Goal: Information Seeking & Learning: Learn about a topic

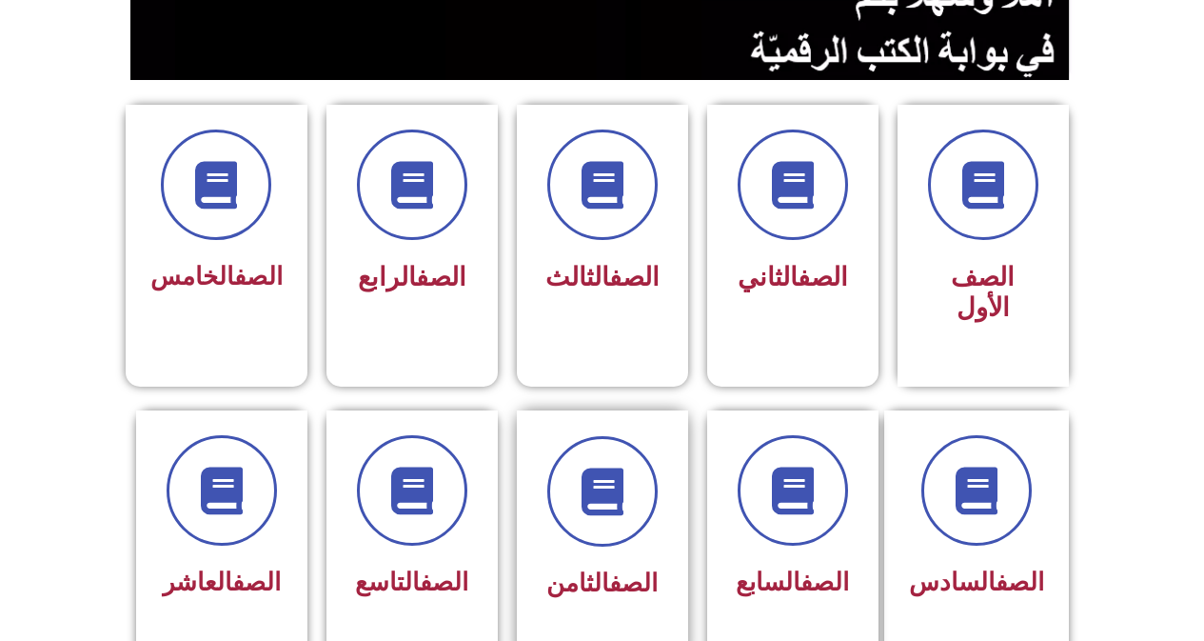
scroll to position [476, 0]
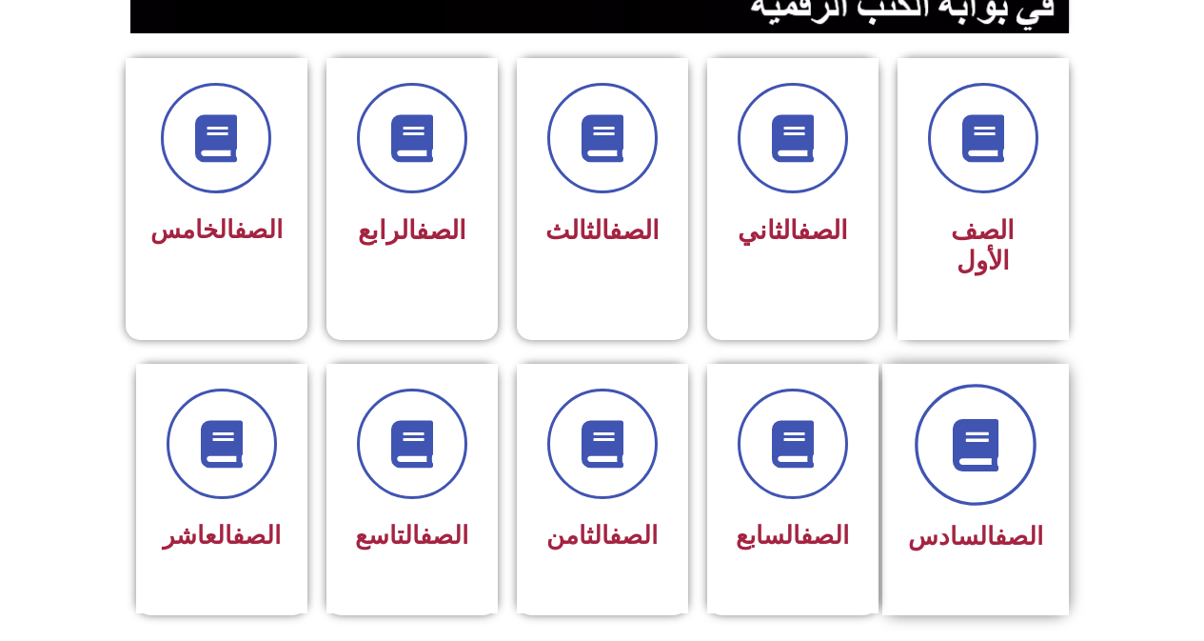
click at [956, 433] on icon at bounding box center [975, 444] width 52 height 52
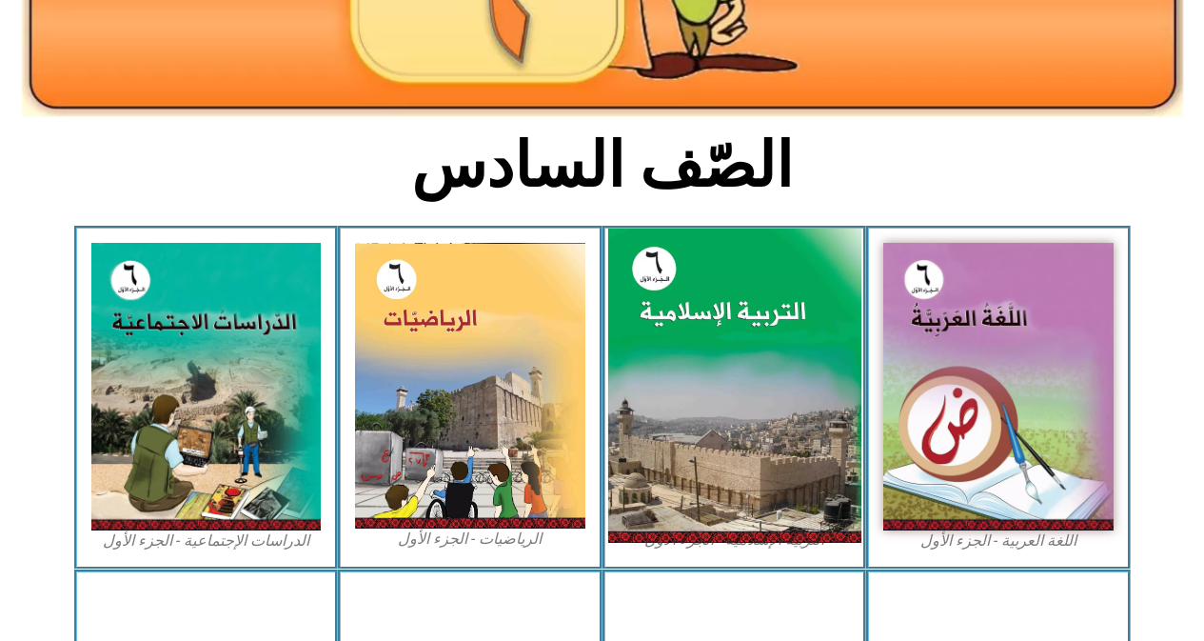
scroll to position [381, 0]
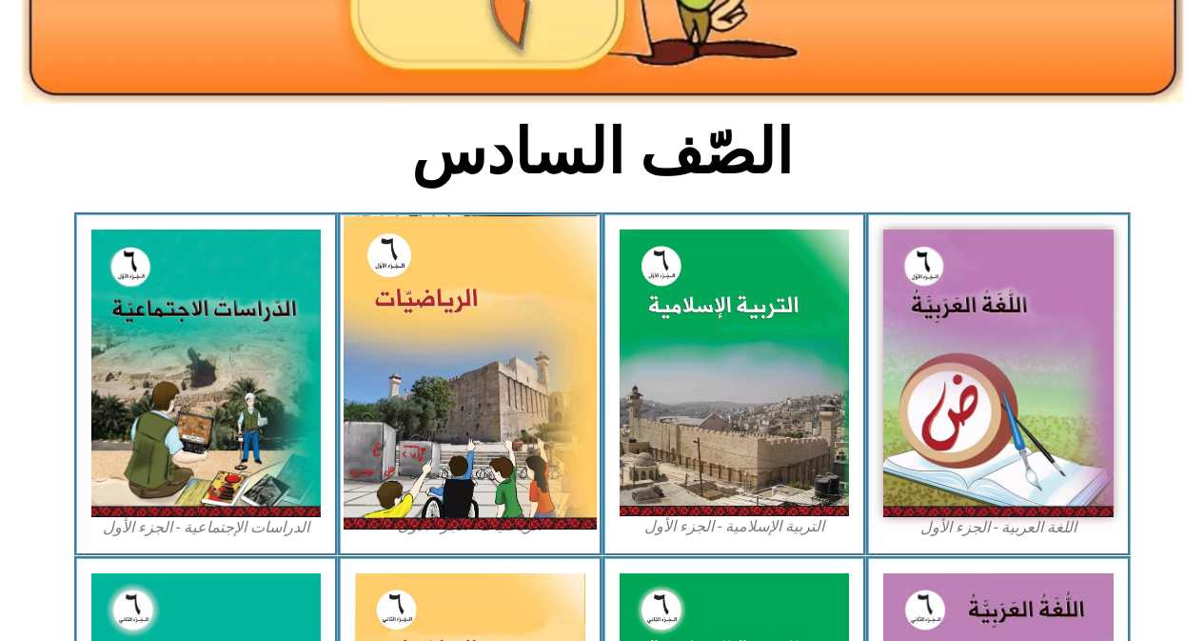
click at [495, 399] on img at bounding box center [470, 372] width 253 height 314
click at [418, 313] on img at bounding box center [470, 372] width 253 height 314
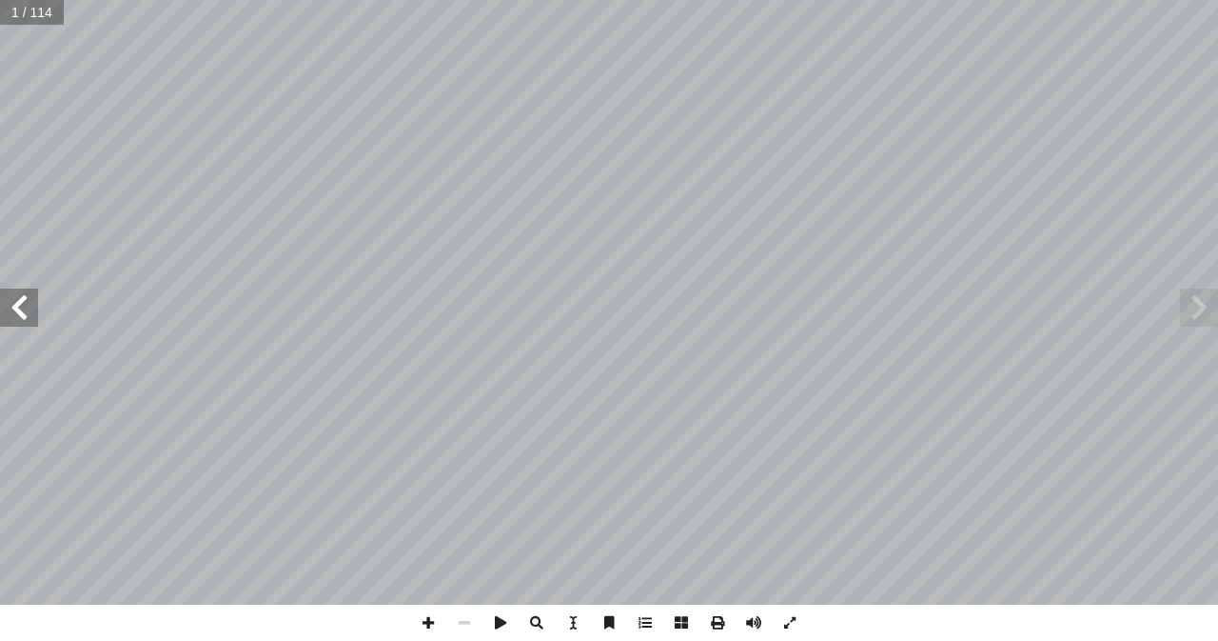
click at [30, 322] on span at bounding box center [19, 307] width 38 height 38
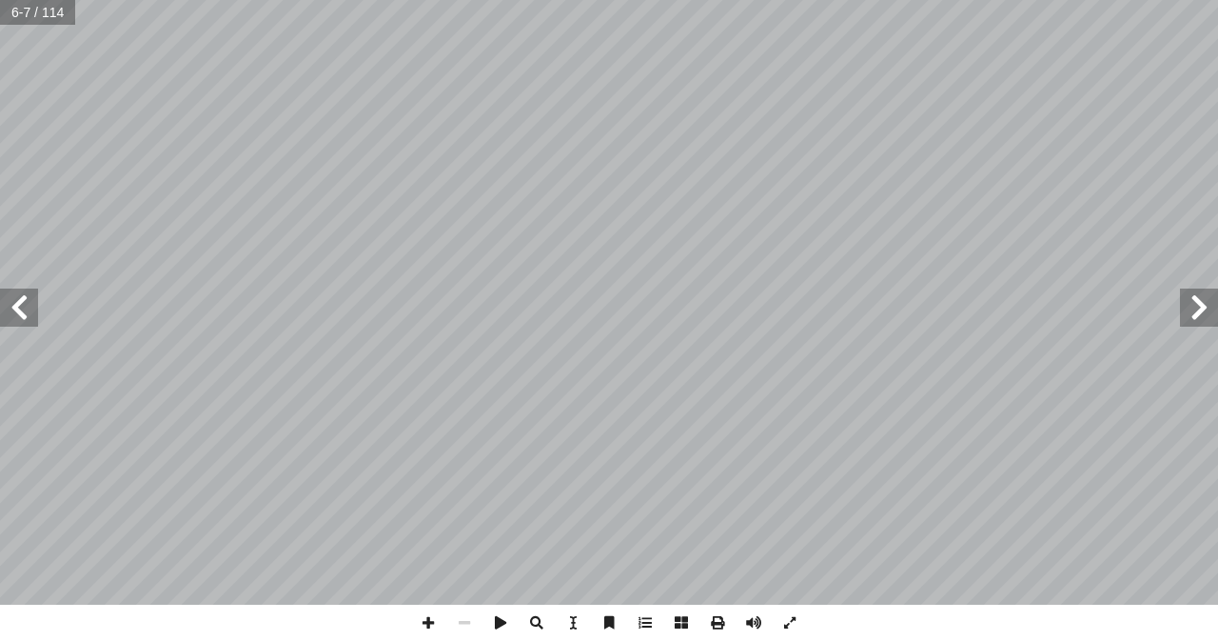
click at [30, 322] on span at bounding box center [19, 307] width 38 height 38
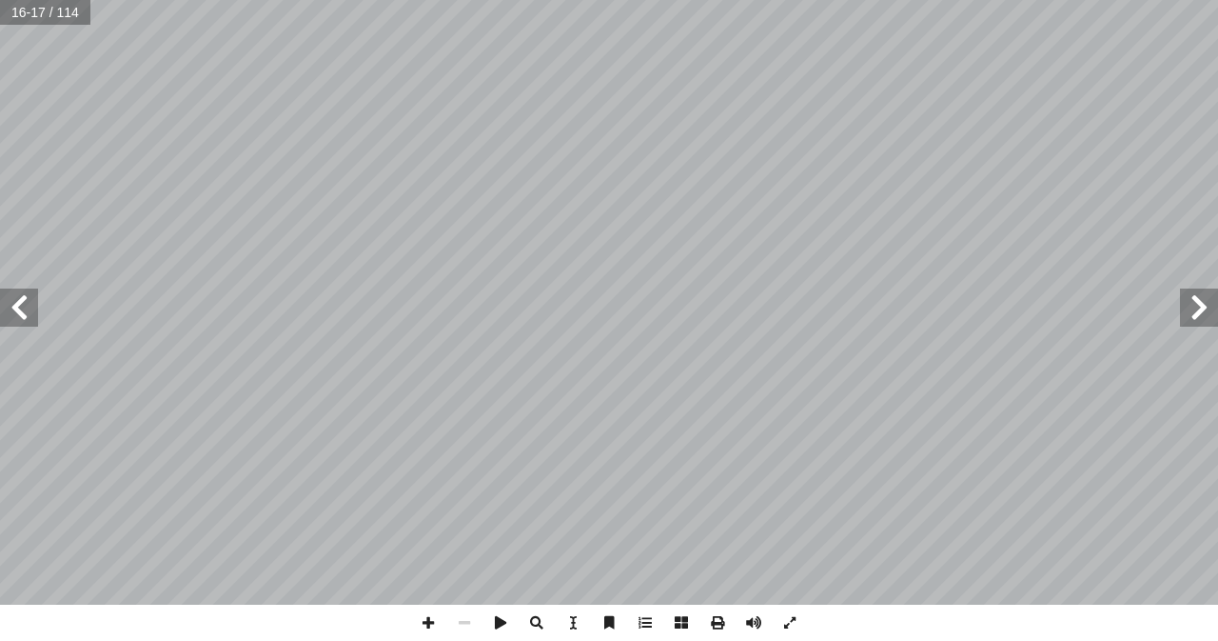
click at [30, 322] on span at bounding box center [19, 307] width 38 height 38
click at [426, 627] on span at bounding box center [428, 622] width 36 height 36
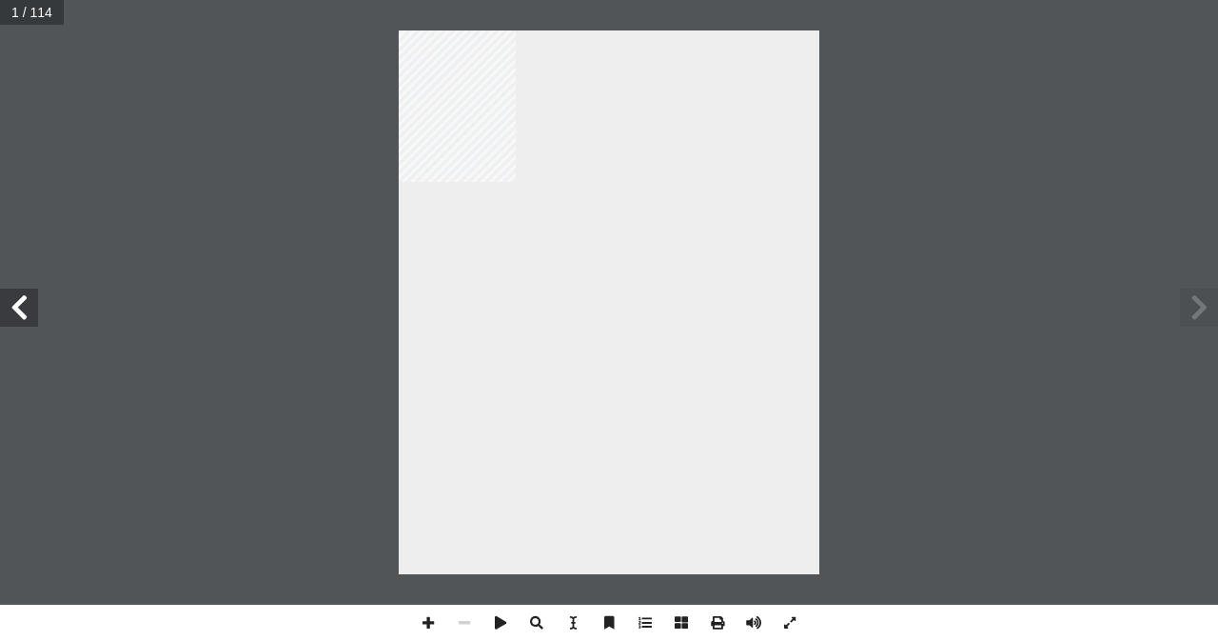
click at [28, 312] on span at bounding box center [19, 307] width 38 height 38
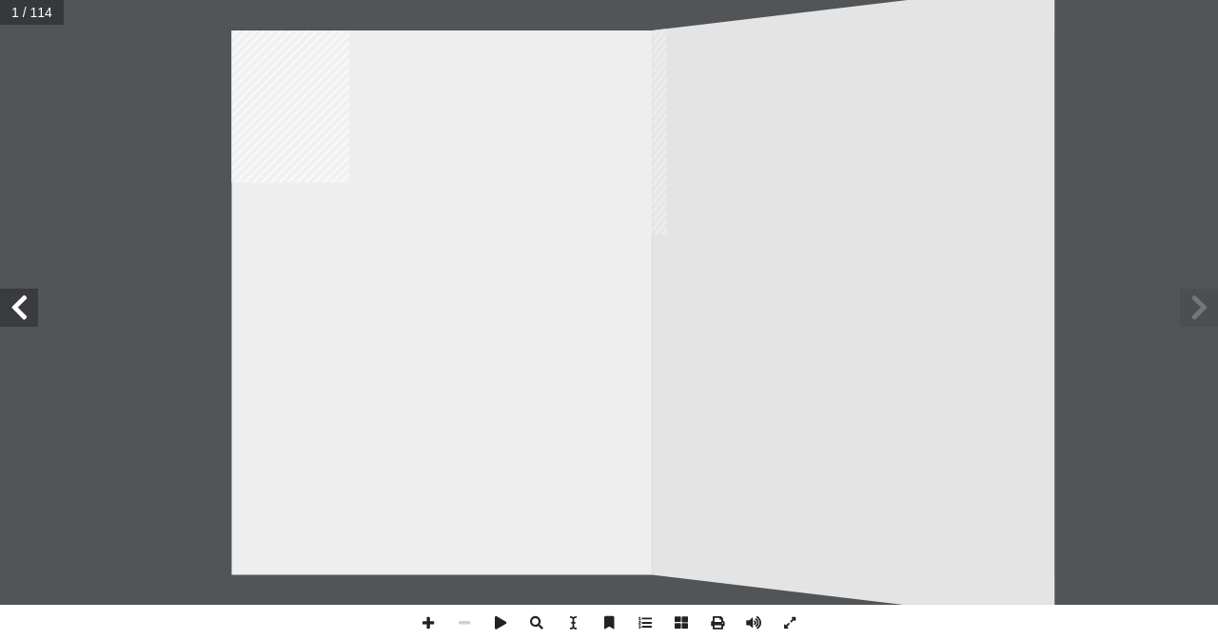
click at [28, 312] on span at bounding box center [19, 307] width 38 height 38
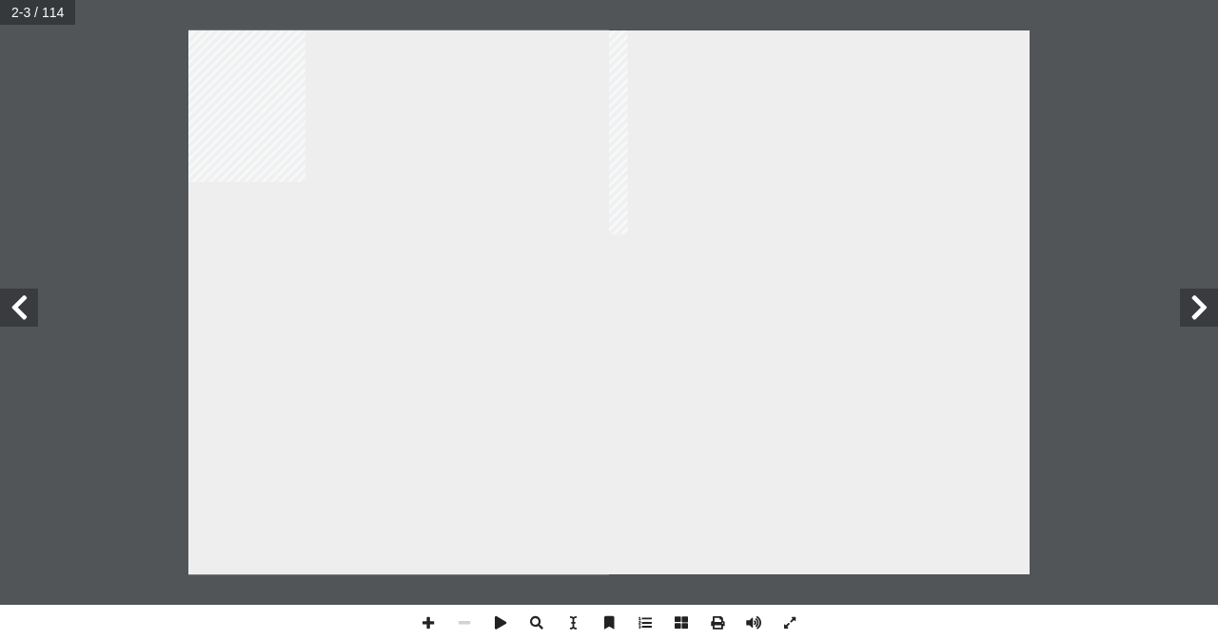
click at [28, 312] on span at bounding box center [19, 307] width 38 height 38
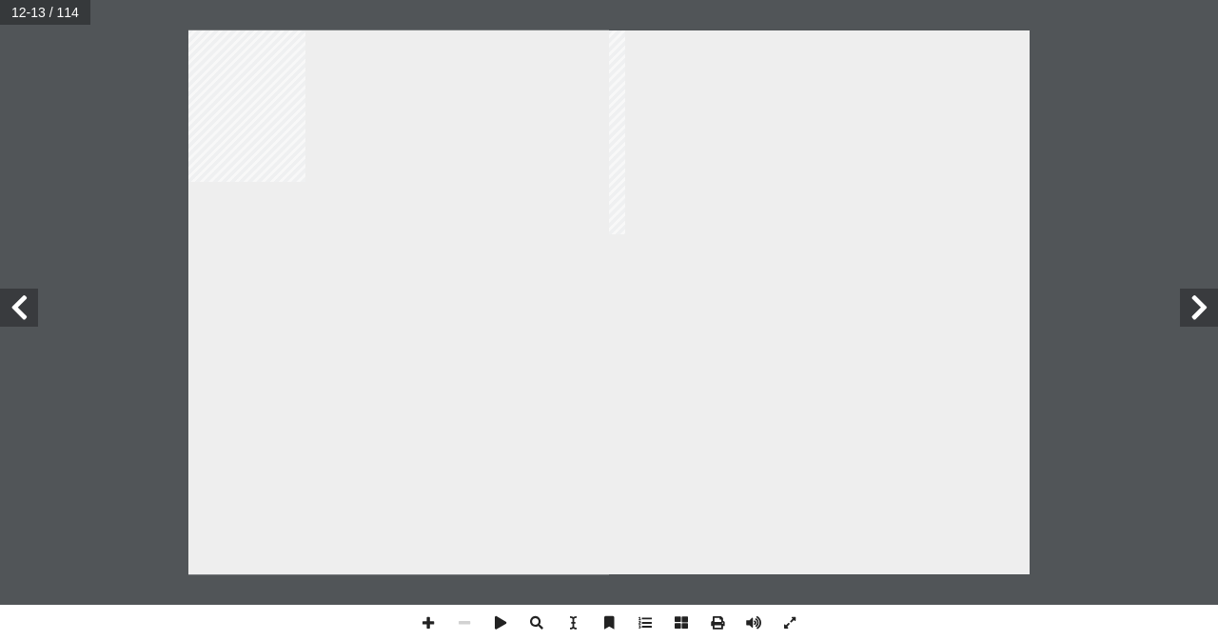
click at [28, 312] on span at bounding box center [19, 307] width 38 height 38
click at [421, 624] on span at bounding box center [428, 622] width 36 height 36
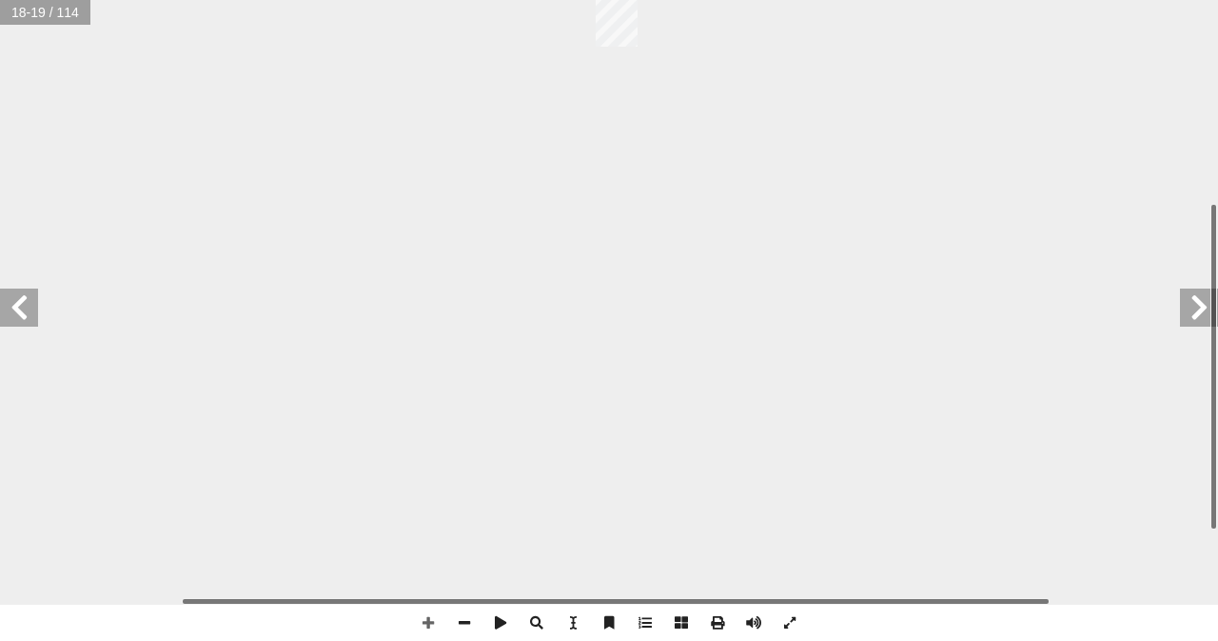
drag, startPoint x: 335, startPoint y: 503, endPoint x: 320, endPoint y: 376, distance: 127.5
click at [320, 376] on div "١ 5" at bounding box center [174, 182] width 841 height 1088
drag, startPoint x: 320, startPoint y: 376, endPoint x: 369, endPoint y: 279, distance: 109.0
click at [369, 279] on div "١ 5" at bounding box center [220, 93] width 841 height 1088
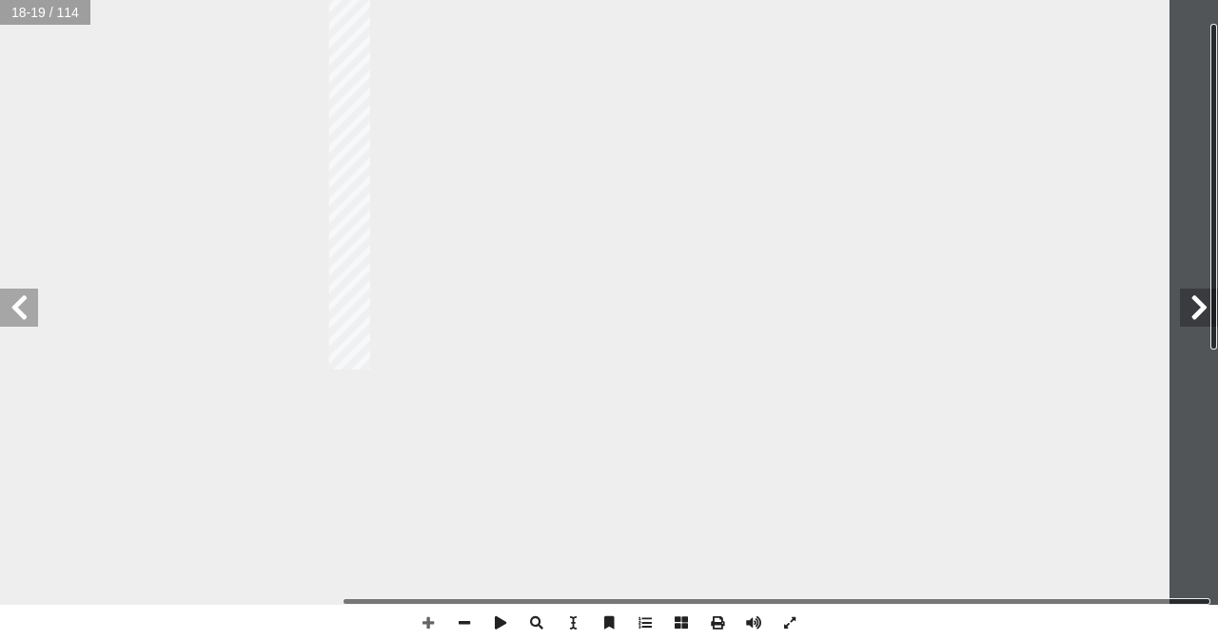
drag, startPoint x: 504, startPoint y: 221, endPoint x: 95, endPoint y: 641, distance: 586.9
click at [95, 173] on html "الصفحة الرئيسية الصف الأول الصف الثاني الصف الثالث الصف الرابع الصف الخامس الصف…" at bounding box center [609, 86] width 1218 height 173
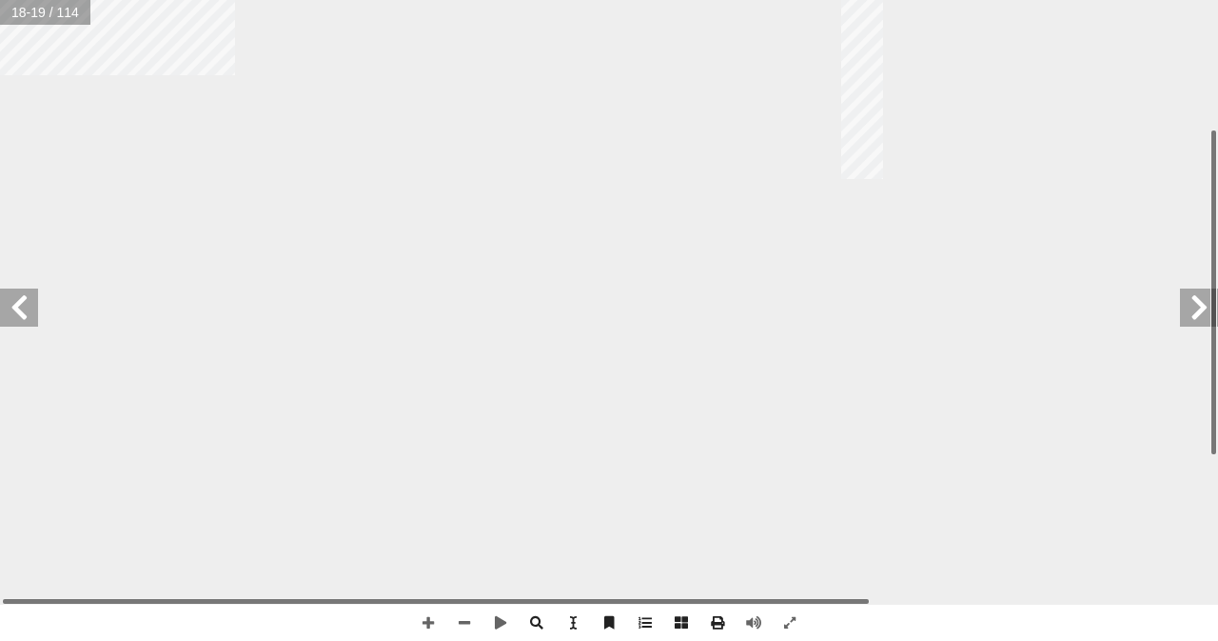
click at [1213, 309] on span at bounding box center [1199, 307] width 38 height 38
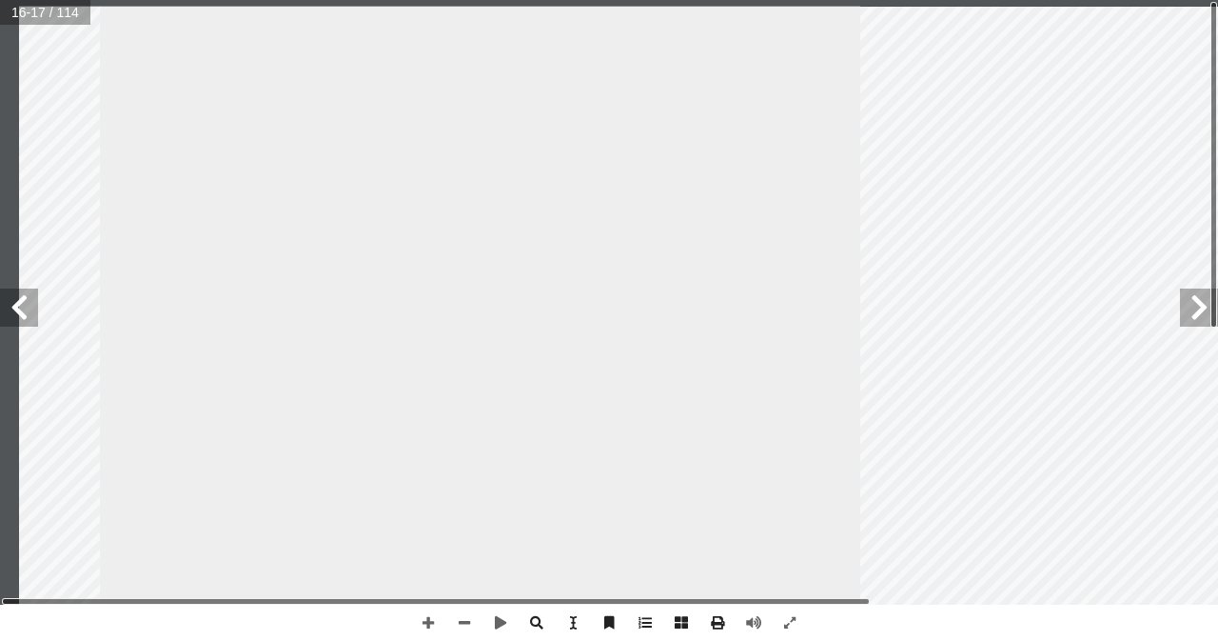
drag, startPoint x: 850, startPoint y: 249, endPoint x: 900, endPoint y: 496, distance: 251.6
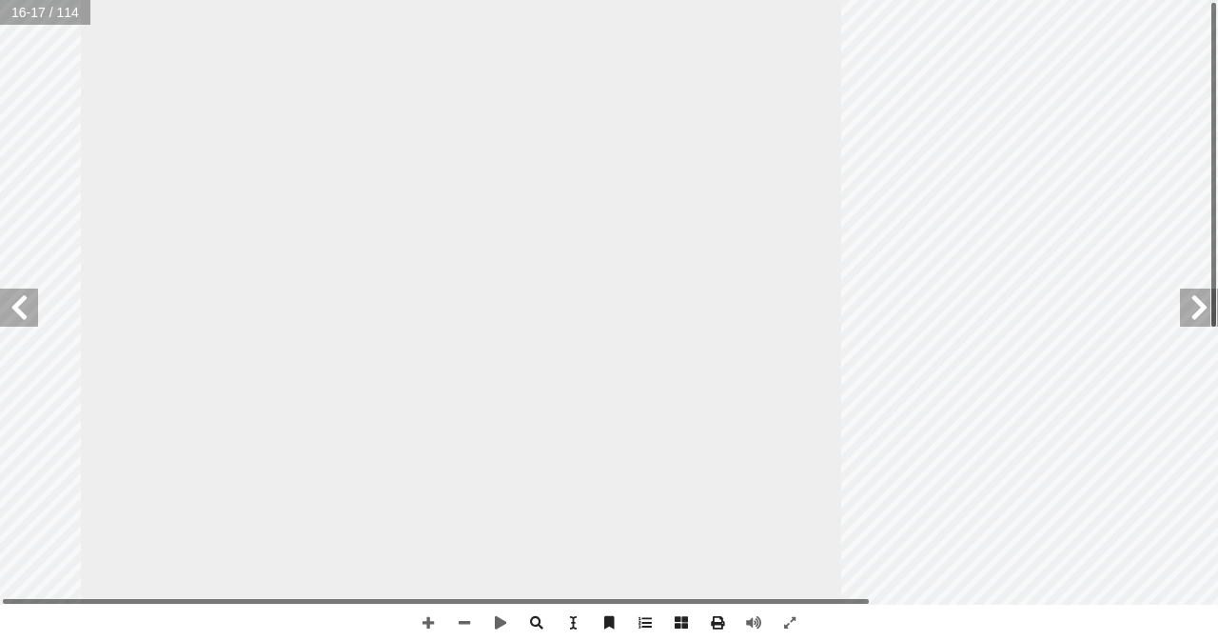
click at [1190, 315] on span at bounding box center [1199, 307] width 38 height 38
click at [0, 320] on span at bounding box center [19, 307] width 38 height 38
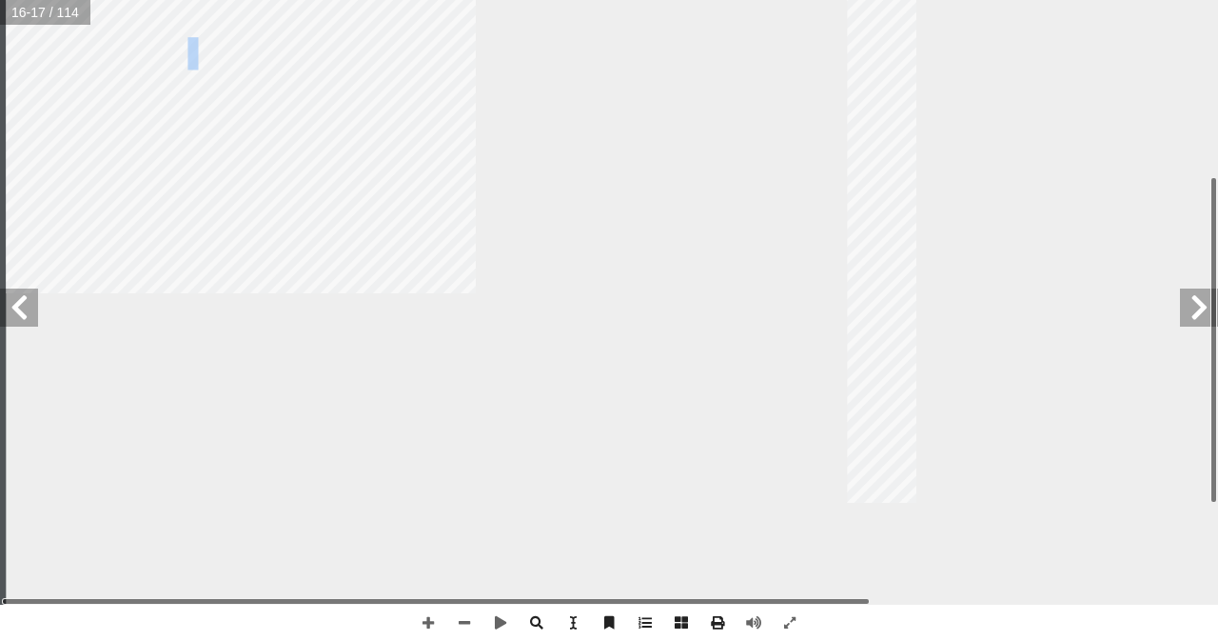
drag, startPoint x: 185, startPoint y: 379, endPoint x: 205, endPoint y: 58, distance: 321.3
click at [205, 58] on span "______ × ______ × ______ × ______ × ______ × ٢ =" at bounding box center [334, 53] width 466 height 29
click at [1196, 325] on span at bounding box center [1199, 307] width 38 height 38
click at [37, 311] on span at bounding box center [19, 307] width 38 height 38
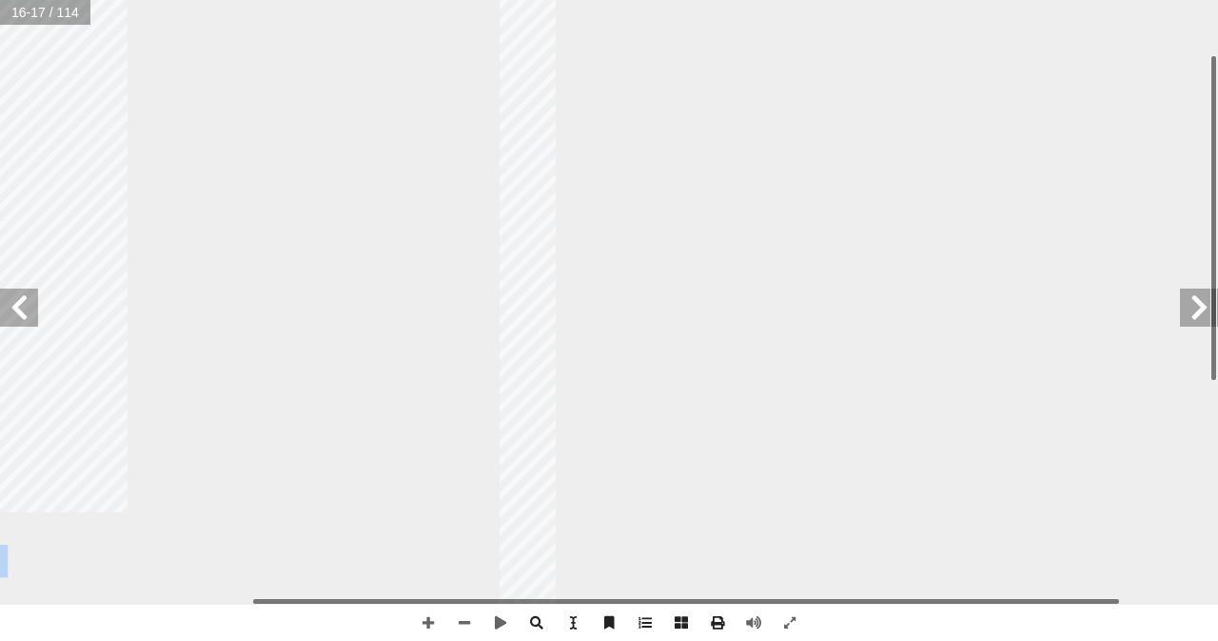
drag, startPoint x: 37, startPoint y: 312, endPoint x: 0, endPoint y: 553, distance: 243.6
click at [0, 553] on span ".___________________________ ؟" at bounding box center [119, 560] width 297 height 29
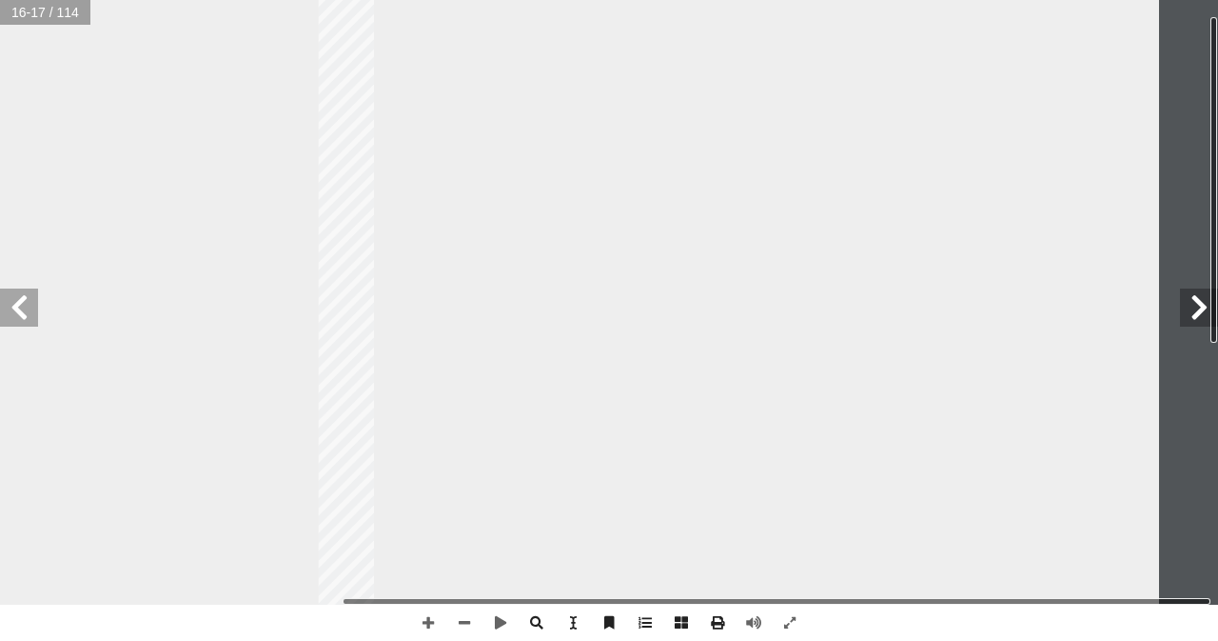
drag, startPoint x: 743, startPoint y: 444, endPoint x: 412, endPoint y: 512, distance: 338.0
click at [412, 512] on div "١٢ ئل: � رين ومس � تم تي: أ ا الخاطئة فيما ي ِ الجملة َ مام أ ا ) ( َ شارة إ ا …" at bounding box center [738, 516] width 841 height 1088
